Goal: Browse casually

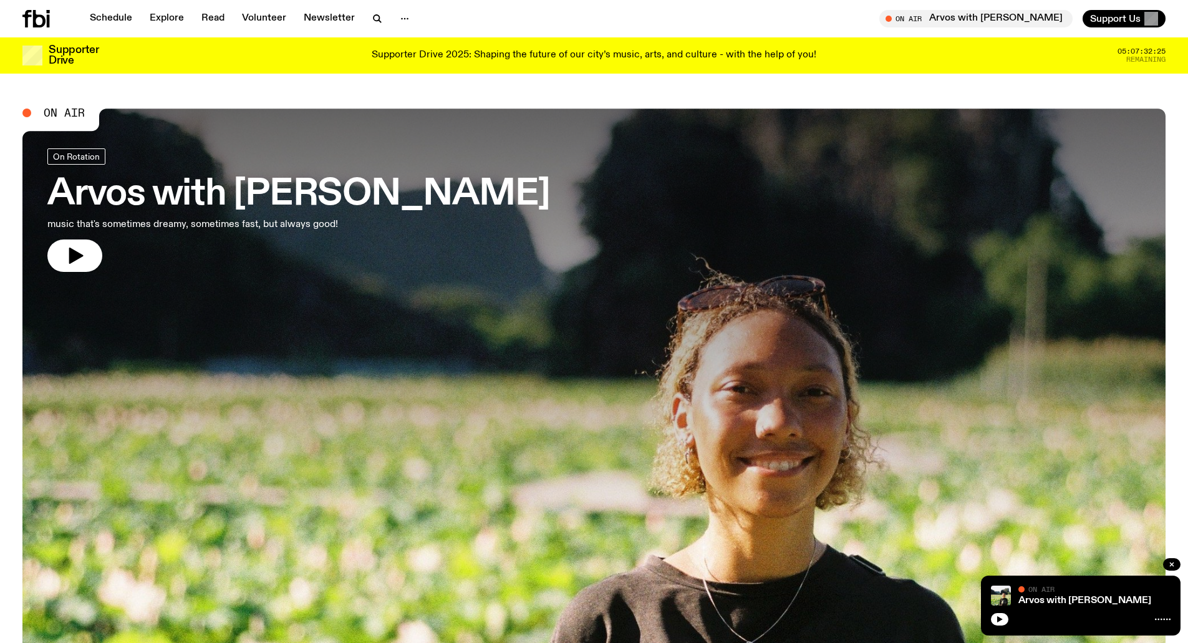
scroll to position [533, 0]
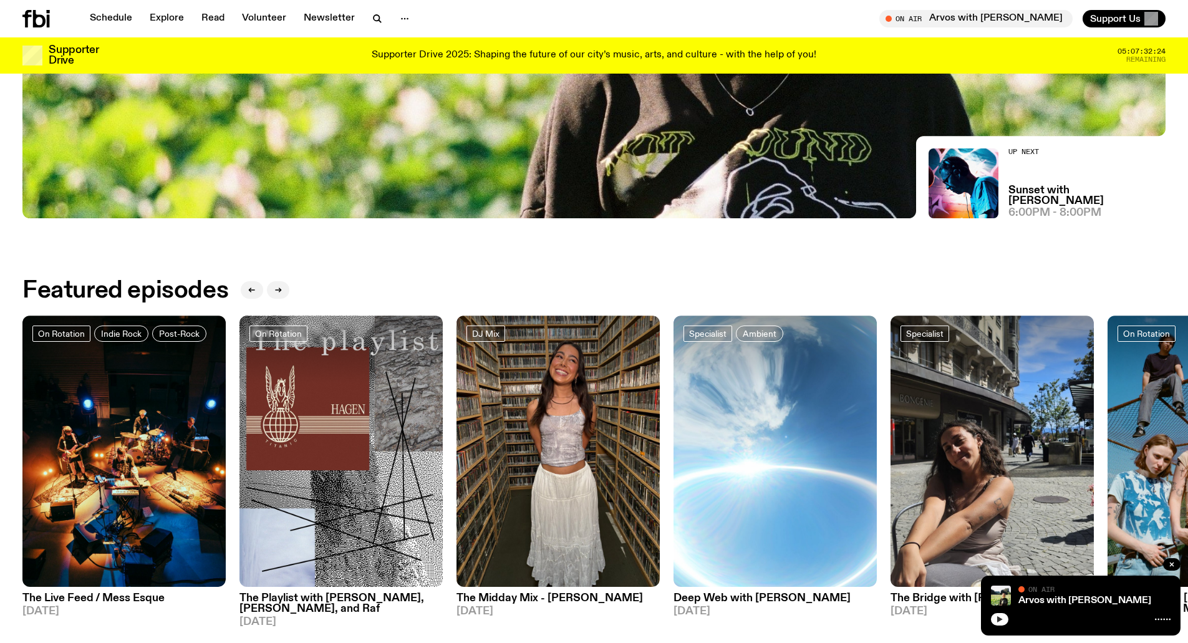
click at [1000, 618] on icon "button" at bounding box center [999, 619] width 7 height 7
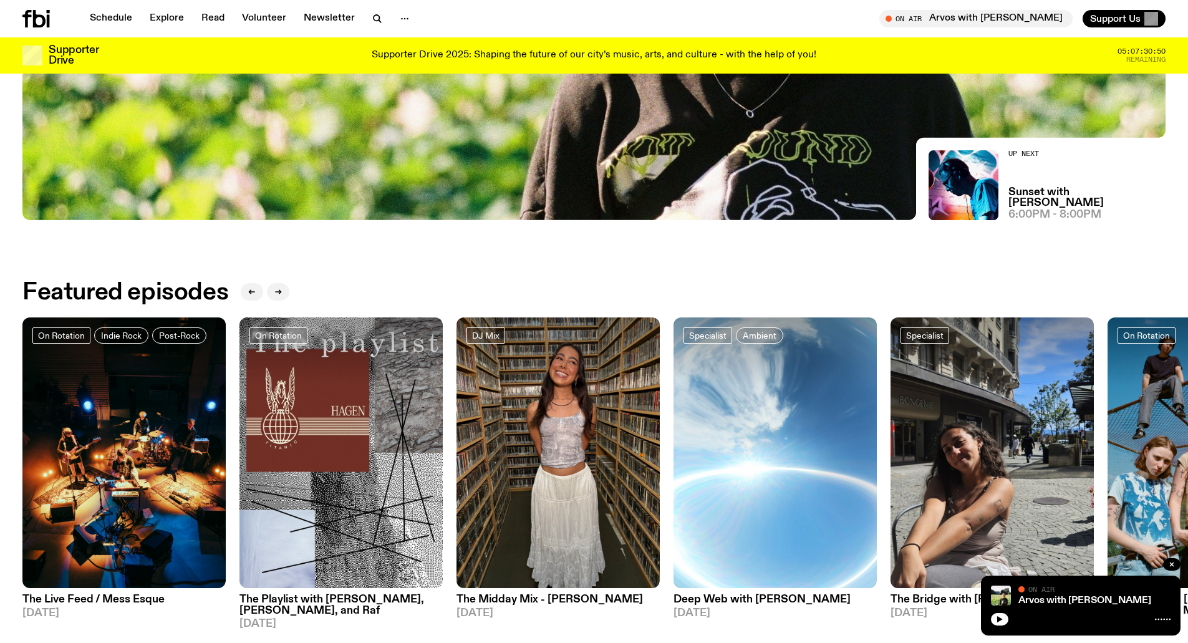
scroll to position [533, 0]
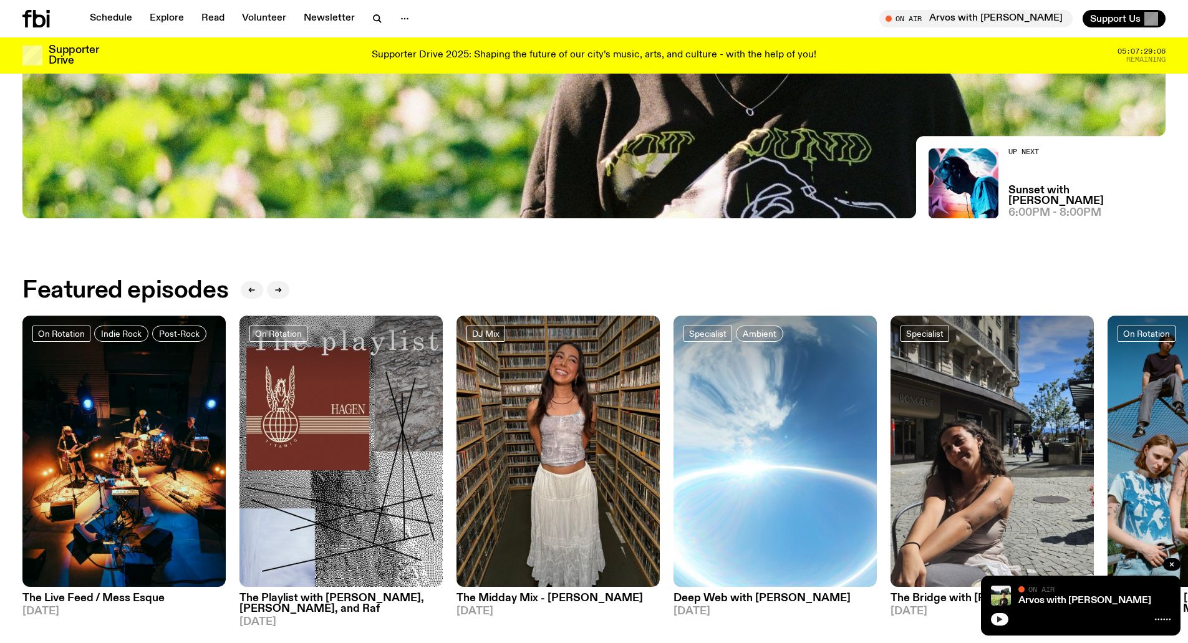
click at [1001, 616] on icon "button" at bounding box center [999, 619] width 7 height 7
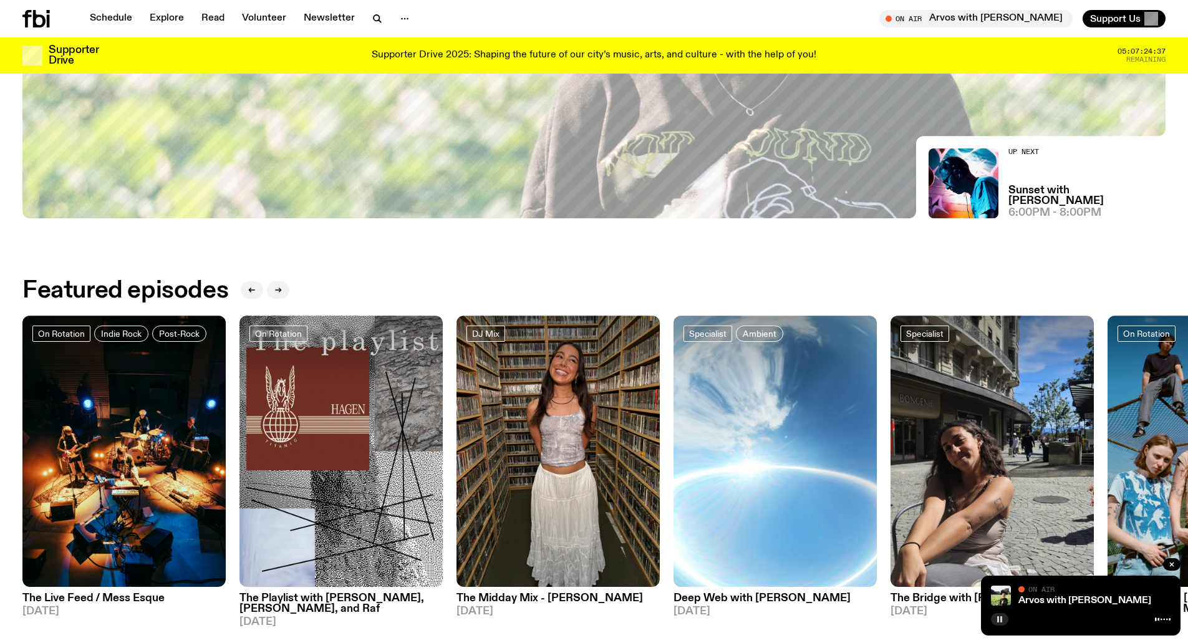
scroll to position [0, 0]
